Goal: Information Seeking & Learning: Learn about a topic

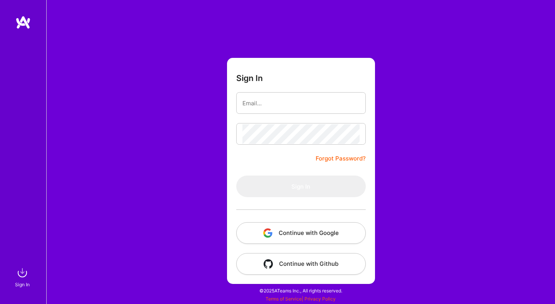
type input "[EMAIL_ADDRESS][DOMAIN_NAME]"
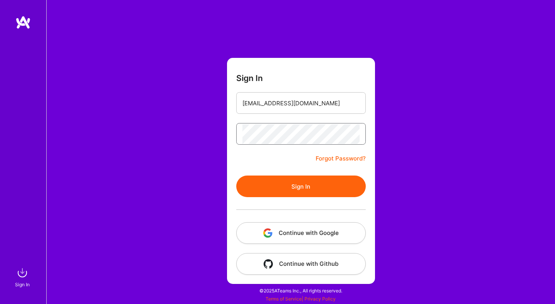
click at [236, 176] on button "Sign In" at bounding box center [301, 187] width 130 height 22
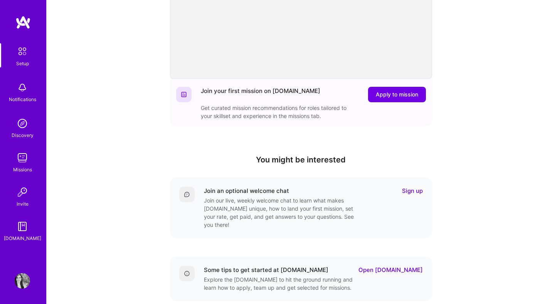
scroll to position [145, 0]
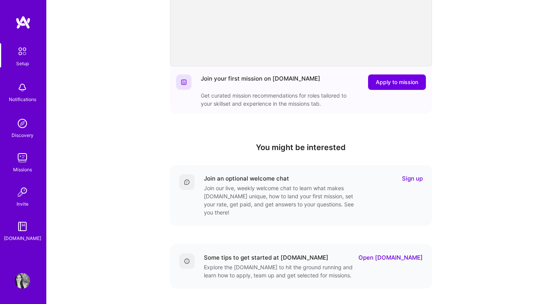
click at [24, 160] on img at bounding box center [22, 157] width 15 height 15
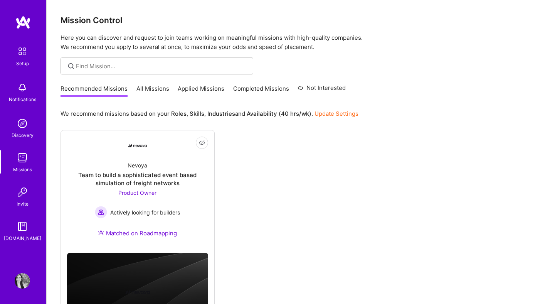
click at [162, 89] on link "All Missions" at bounding box center [153, 90] width 33 height 13
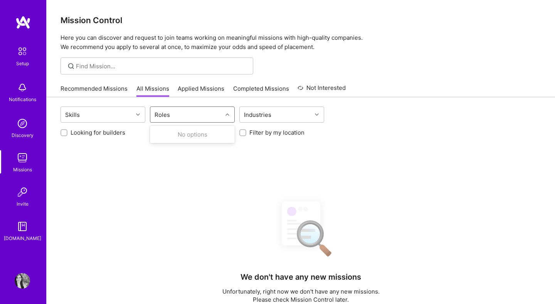
click at [168, 120] on div "Roles" at bounding box center [162, 114] width 19 height 11
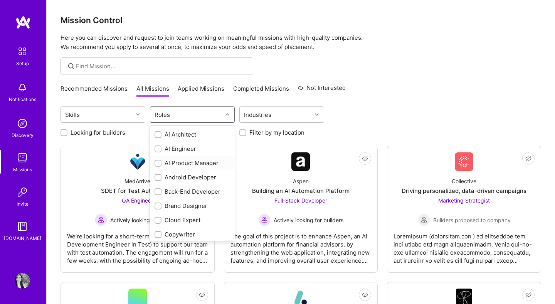
click at [158, 164] on input "checkbox" at bounding box center [158, 163] width 5 height 5
checkbox input "true"
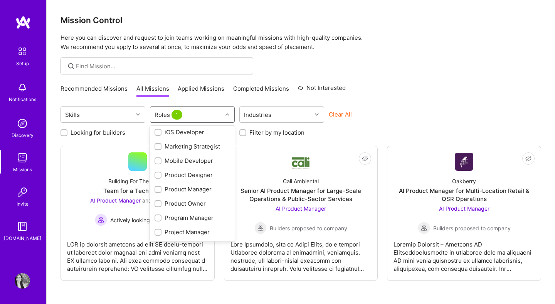
scroll to position [217, 0]
click at [157, 189] on input "checkbox" at bounding box center [158, 188] width 5 height 5
checkbox input "true"
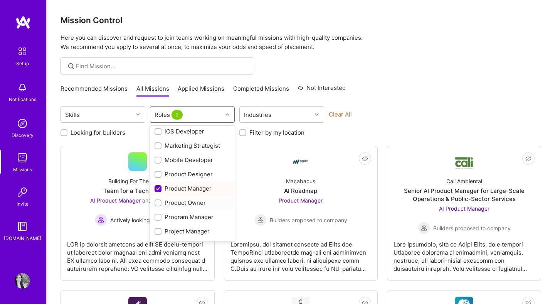
click at [157, 203] on input "checkbox" at bounding box center [158, 203] width 5 height 5
checkbox input "true"
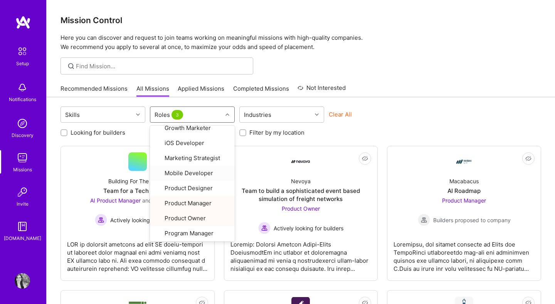
click at [375, 58] on div at bounding box center [301, 65] width 509 height 17
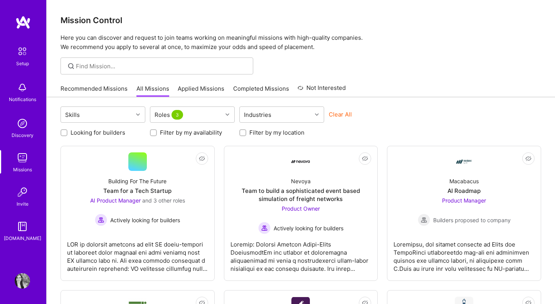
click at [99, 132] on label "Looking for builders" at bounding box center [98, 132] width 55 height 8
click at [68, 132] on input "Looking for builders" at bounding box center [64, 132] width 5 height 5
checkbox input "true"
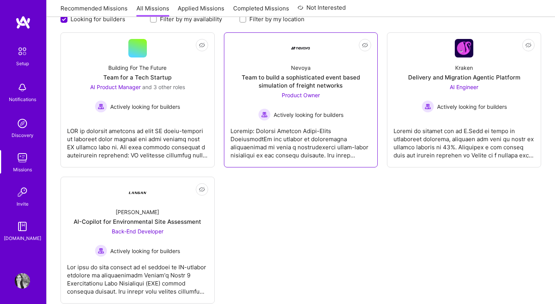
scroll to position [114, 0]
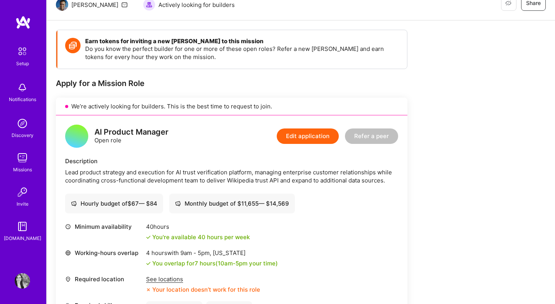
scroll to position [184, 0]
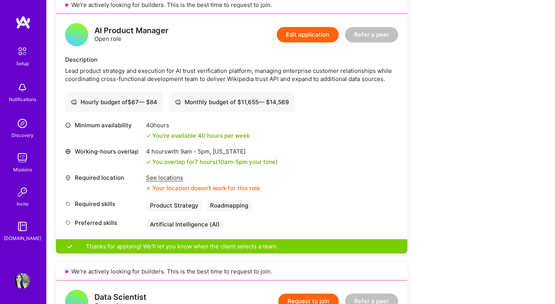
click at [168, 174] on div "See locations" at bounding box center [203, 178] width 114 height 8
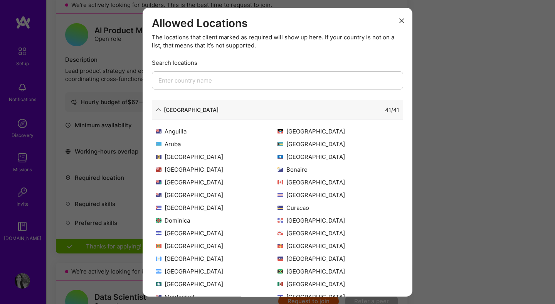
click at [346, 111] on div "41 / 41" at bounding box center [309, 109] width 181 height 8
click at [196, 104] on div "North America 41 / 41" at bounding box center [277, 109] width 251 height 19
click at [194, 109] on div "North America" at bounding box center [191, 109] width 55 height 8
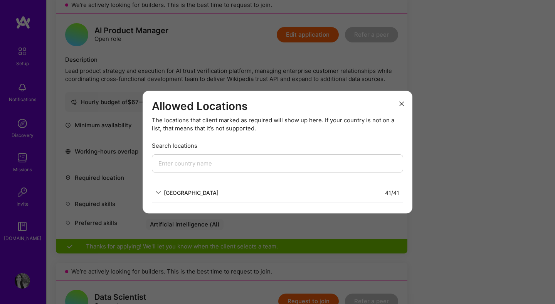
click at [177, 191] on div "North America" at bounding box center [191, 193] width 55 height 8
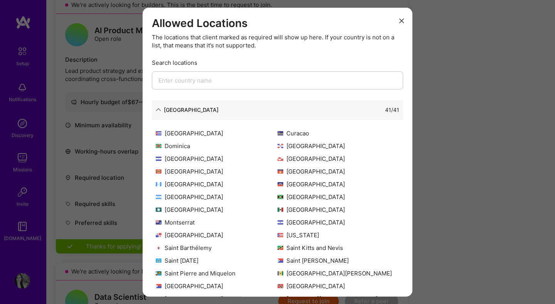
scroll to position [74, 0]
click at [403, 21] on icon "modal" at bounding box center [402, 20] width 5 height 5
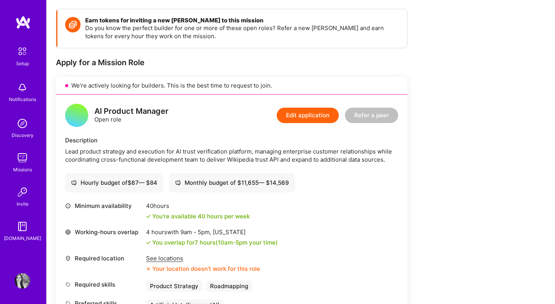
scroll to position [103, 0]
